Goal: Navigation & Orientation: Find specific page/section

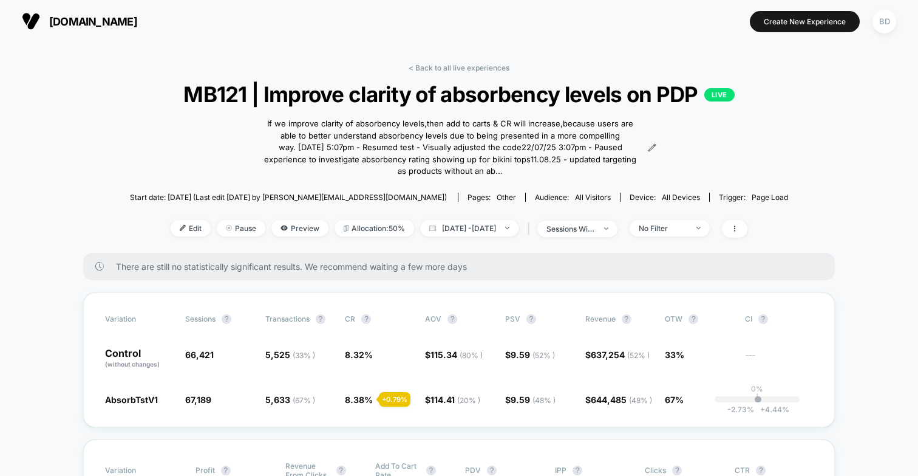
scroll to position [239, 0]
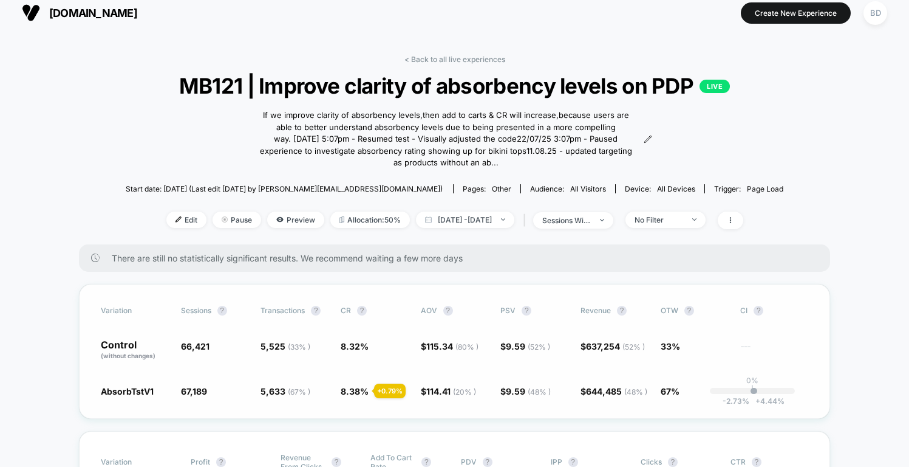
scroll to position [0, 0]
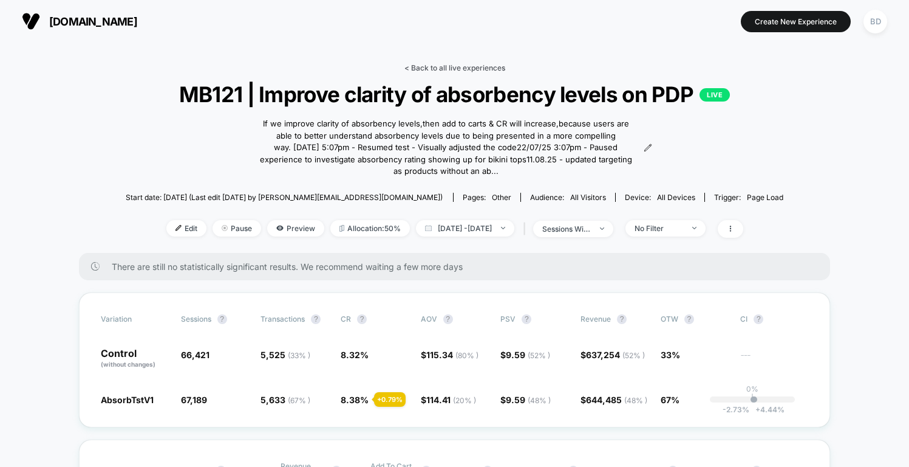
click at [414, 71] on link "< Back to all live experiences" at bounding box center [455, 67] width 101 height 9
